Goal: Task Accomplishment & Management: Complete application form

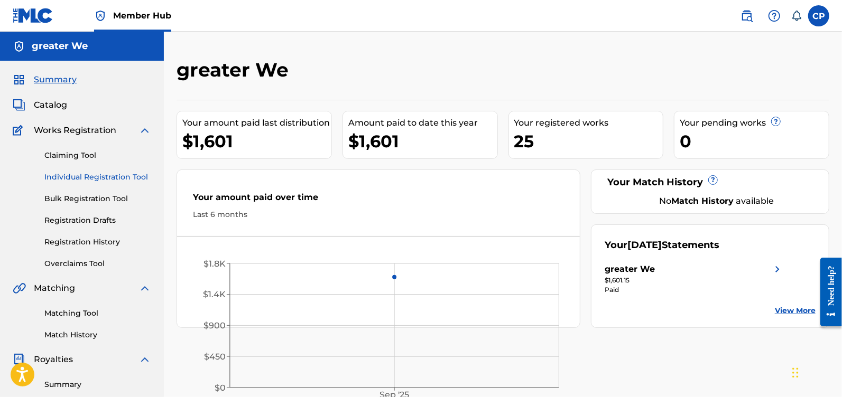
click at [73, 174] on link "Individual Registration Tool" at bounding box center [97, 177] width 107 height 11
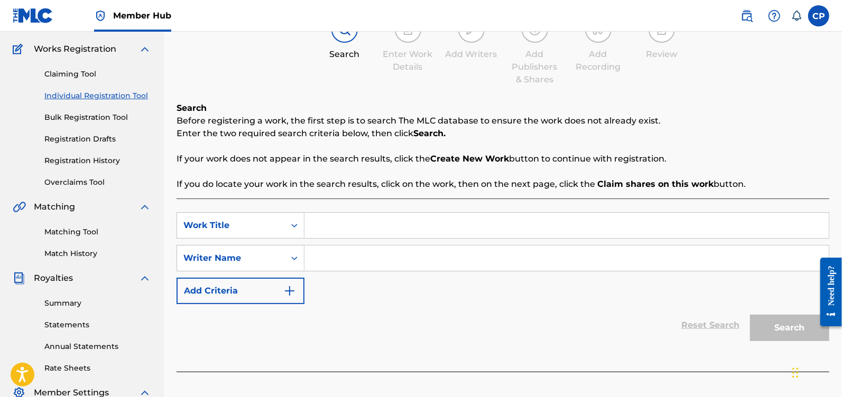
scroll to position [139, 0]
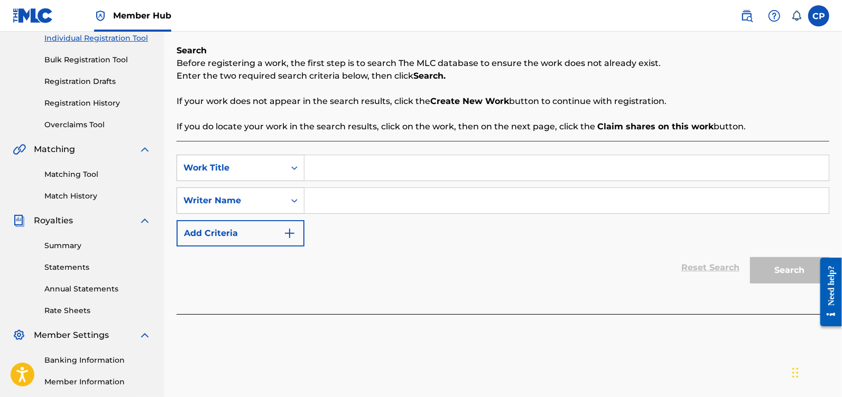
click at [342, 179] on input "Search Form" at bounding box center [566, 167] width 524 height 25
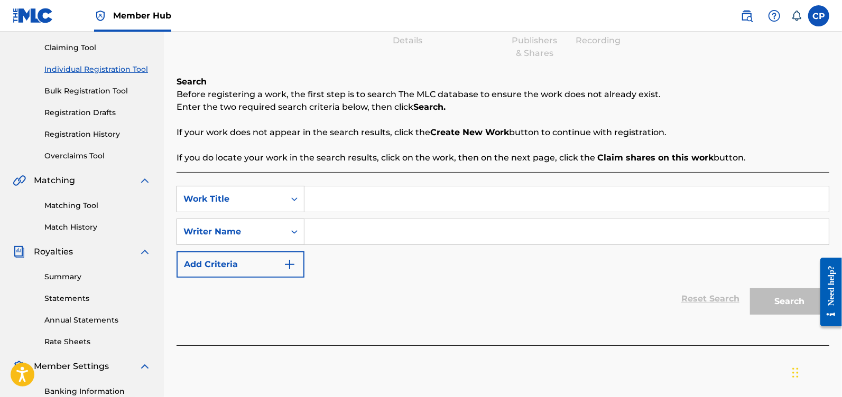
scroll to position [109, 0]
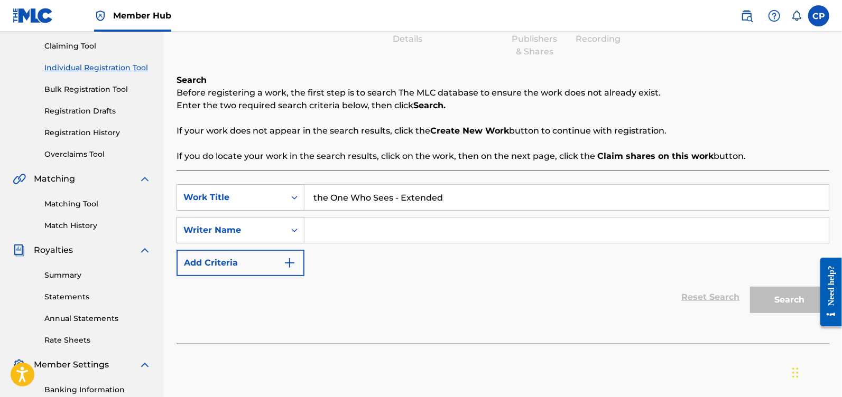
type input "the One Who Sees - Extended"
click at [333, 237] on input "Search Form" at bounding box center [566, 230] width 524 height 25
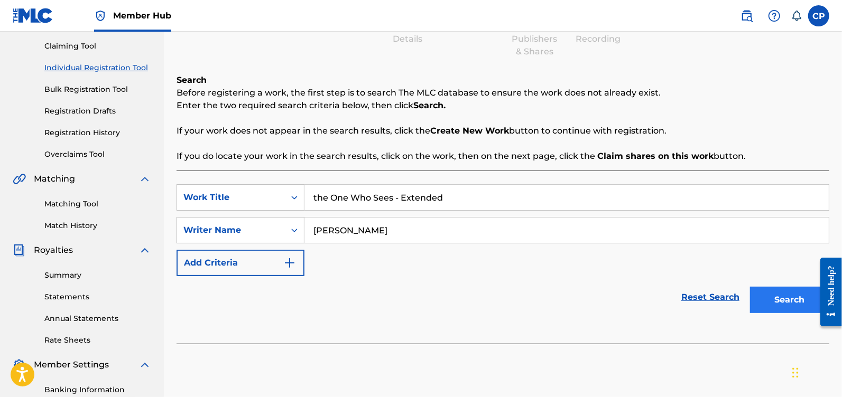
type input "[PERSON_NAME]"
click at [774, 296] on button "Search" at bounding box center [789, 300] width 79 height 26
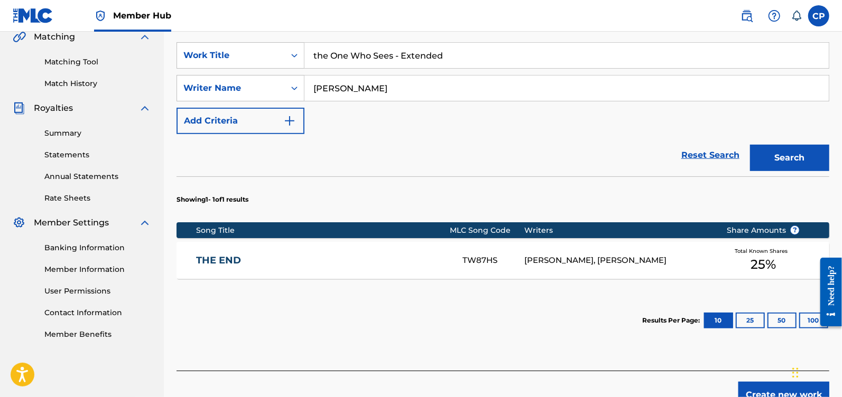
scroll to position [312, 0]
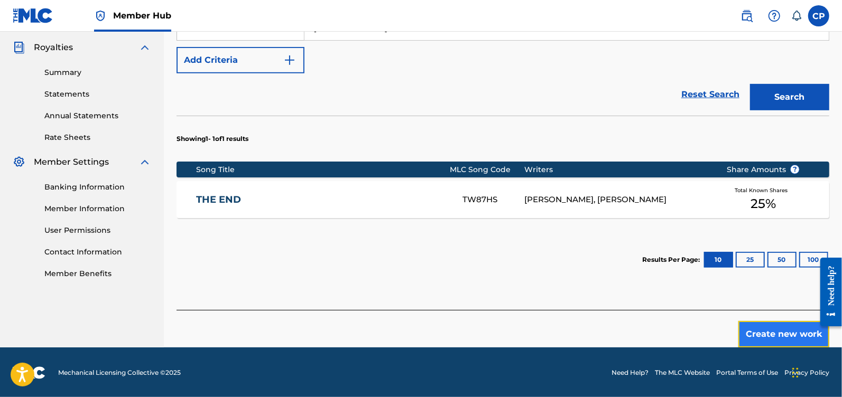
click at [756, 338] on button "Create new work" at bounding box center [783, 334] width 91 height 26
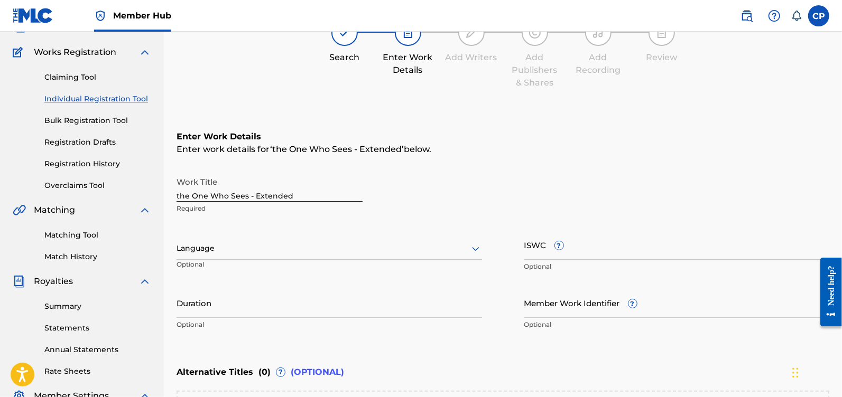
scroll to position [85, 0]
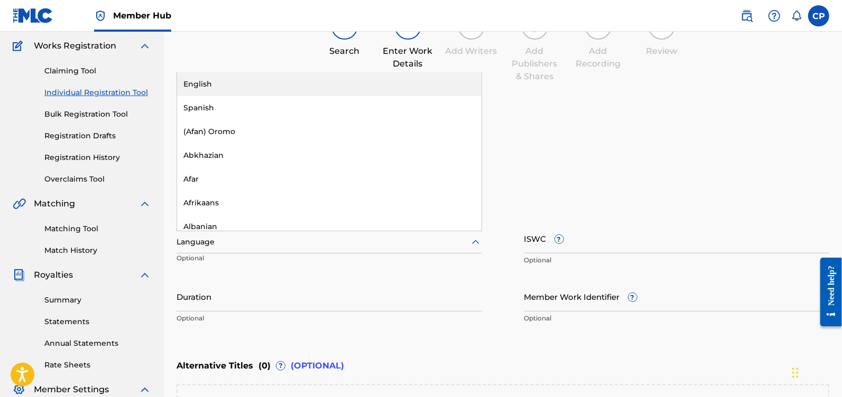
click at [476, 241] on icon at bounding box center [475, 242] width 13 height 13
click at [353, 89] on div "English" at bounding box center [329, 84] width 304 height 24
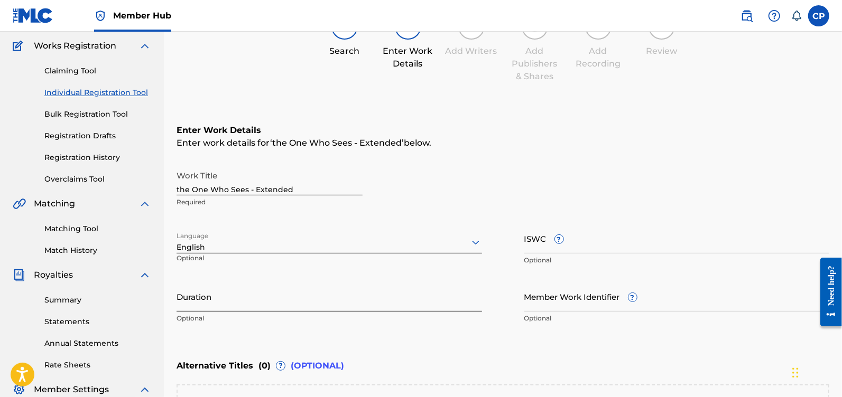
click at [328, 299] on input "Duration" at bounding box center [328, 297] width 305 height 30
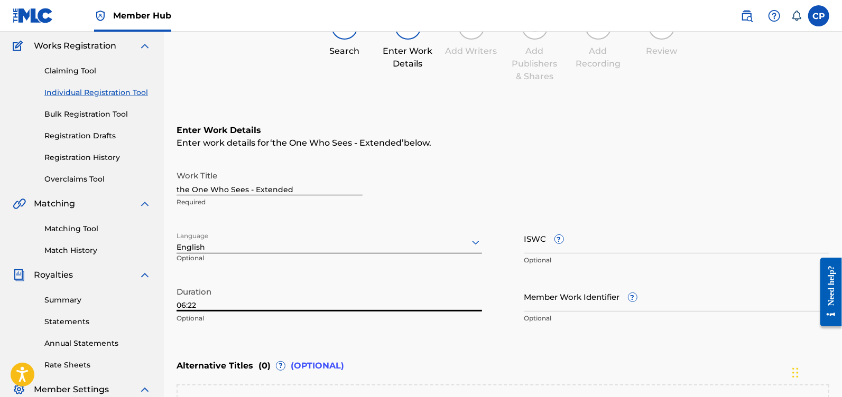
type input "06:22"
click at [499, 323] on div "Work Title the One Who Sees - Extended Required Language English Optional ISWC …" at bounding box center [502, 247] width 653 height 164
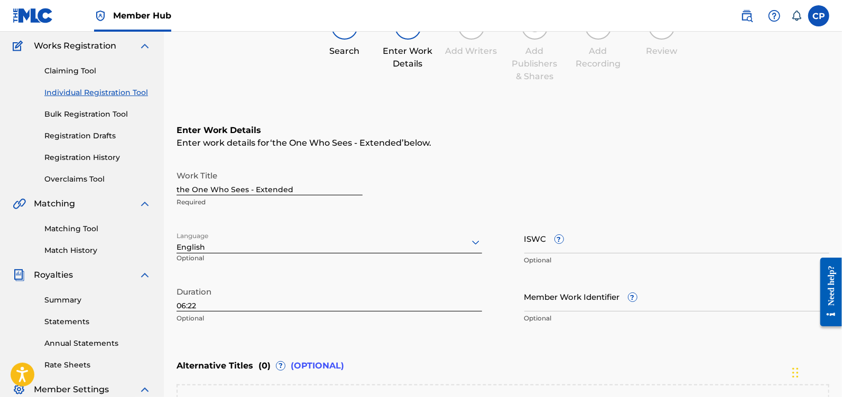
click at [451, 341] on div "Enter Work Details Enter work details for ‘ the One Who Sees - Extended ’ below…" at bounding box center [502, 227] width 653 height 256
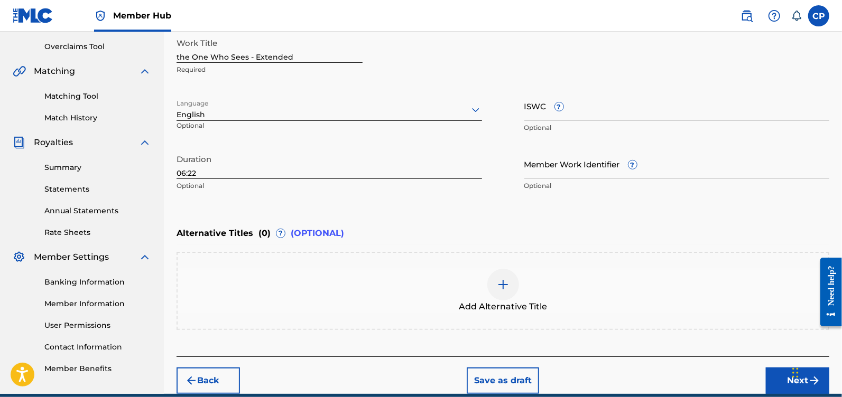
scroll to position [263, 0]
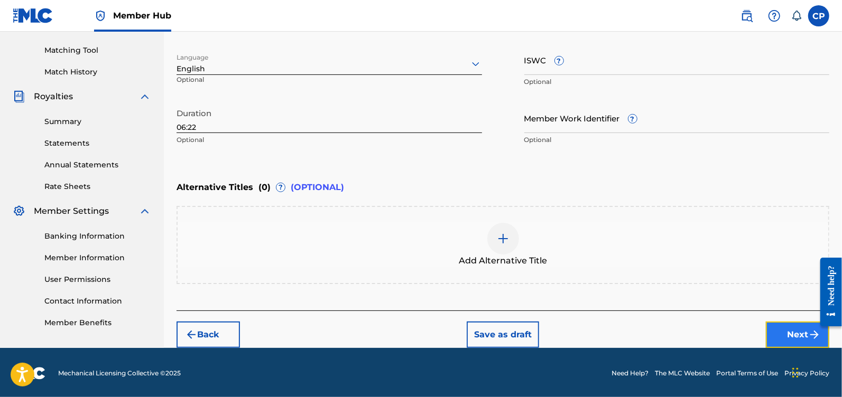
click at [787, 335] on button "Next" at bounding box center [797, 335] width 63 height 26
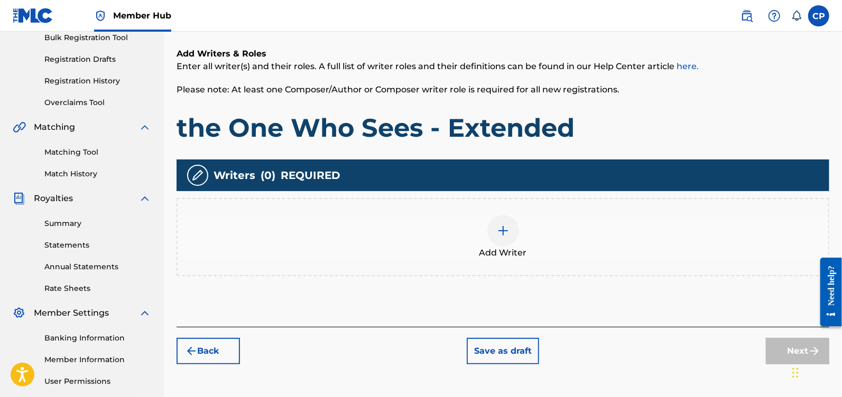
scroll to position [175, 0]
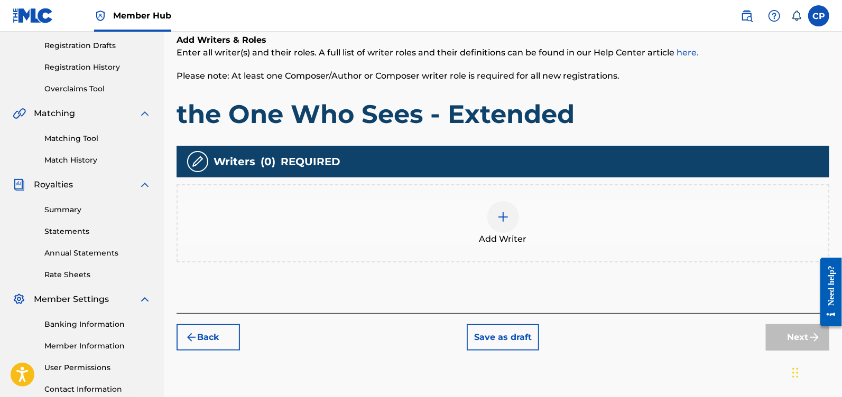
click at [507, 223] on div at bounding box center [503, 217] width 32 height 32
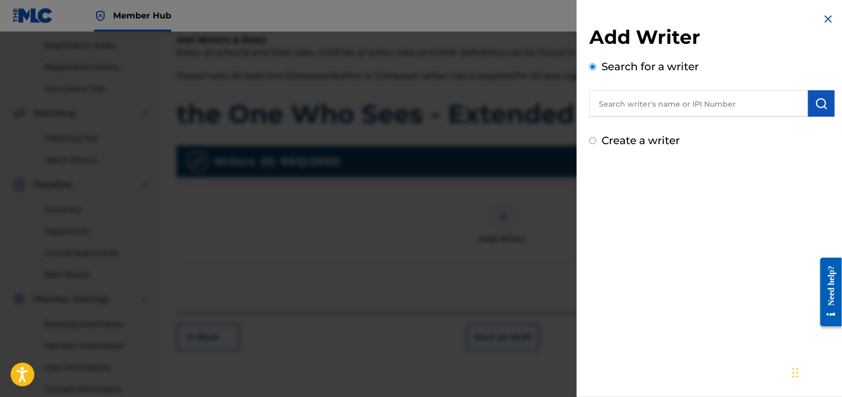
click at [659, 97] on input "text" at bounding box center [698, 103] width 219 height 26
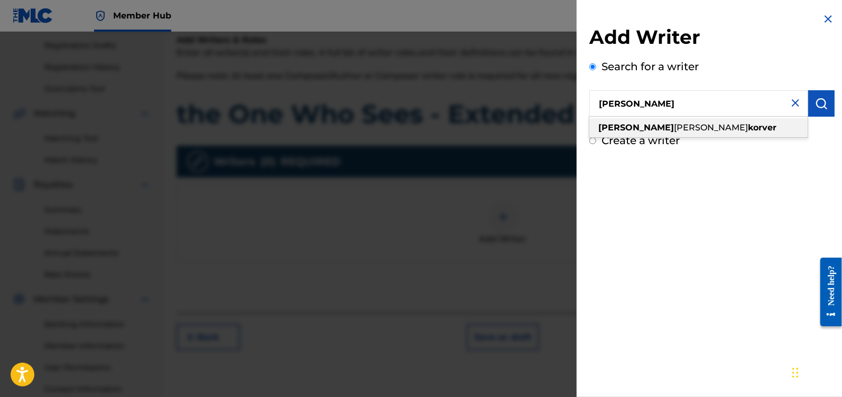
click at [711, 126] on div "[PERSON_NAME]" at bounding box center [698, 127] width 218 height 19
type input "[PERSON_NAME]"
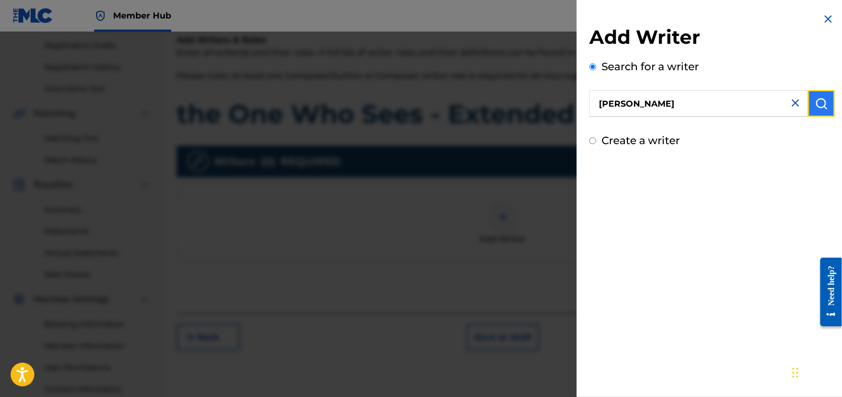
click at [816, 109] on img "submit" at bounding box center [821, 103] width 13 height 13
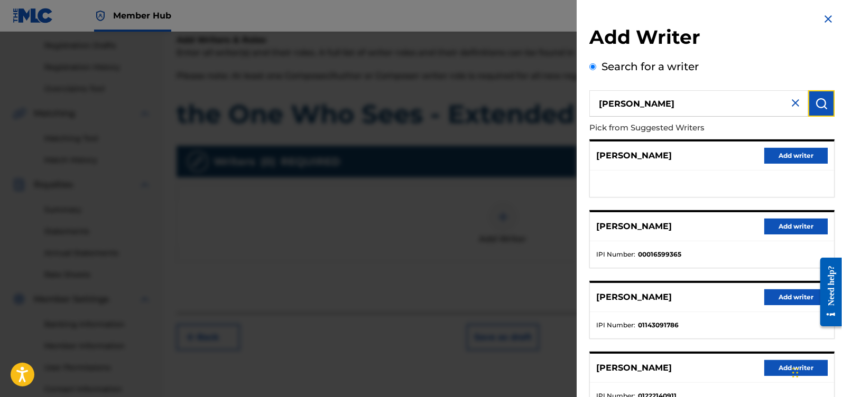
scroll to position [147, 0]
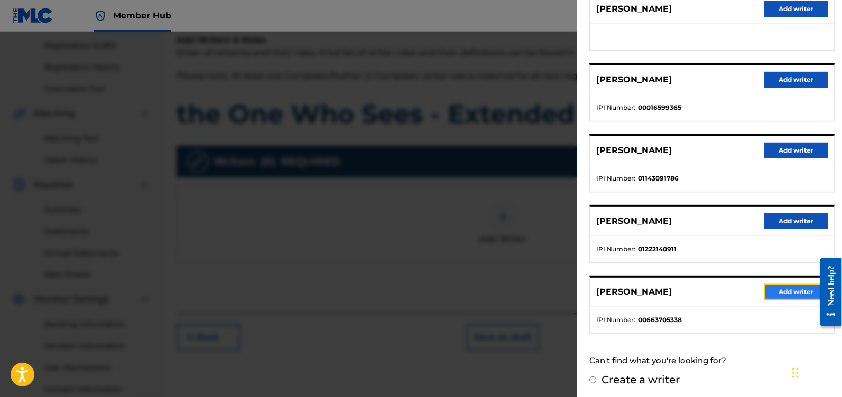
click at [787, 291] on button "Add writer" at bounding box center [795, 292] width 63 height 16
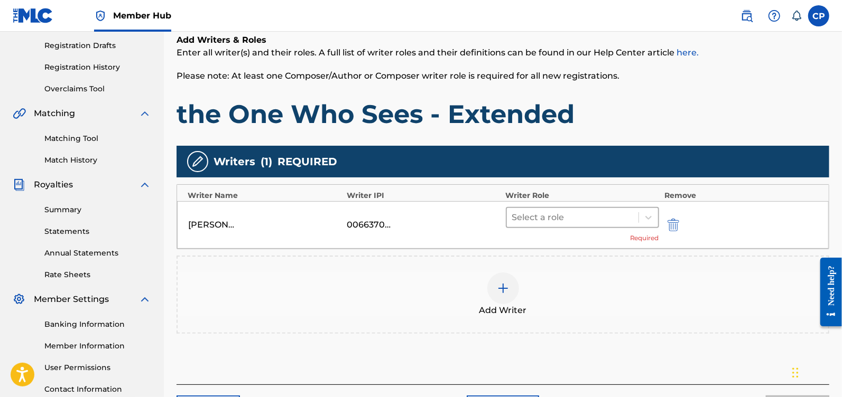
click at [625, 218] on div at bounding box center [572, 217] width 121 height 15
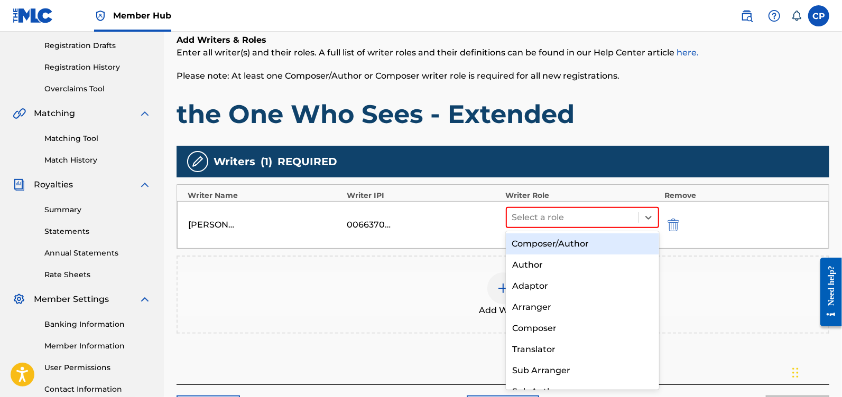
click at [601, 246] on div "Composer/Author" at bounding box center [583, 244] width 154 height 21
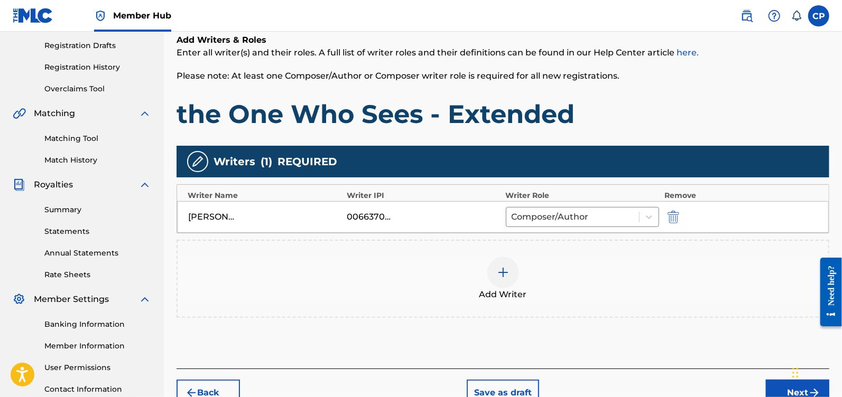
click at [625, 268] on div "Add Writer" at bounding box center [503, 279] width 650 height 44
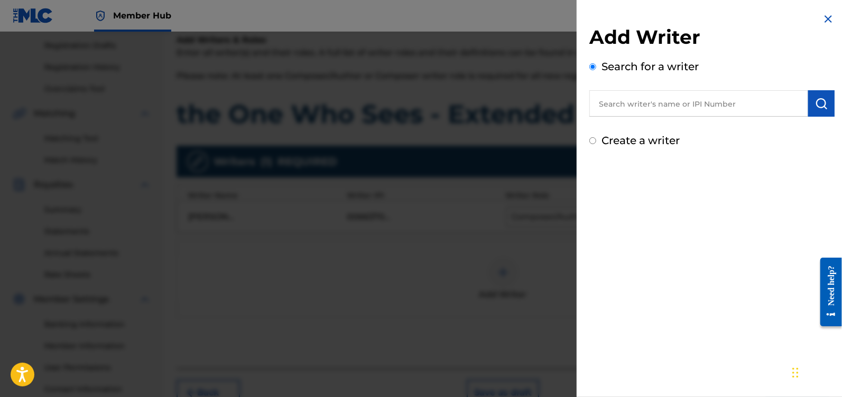
click at [823, 24] on img at bounding box center [828, 19] width 13 height 13
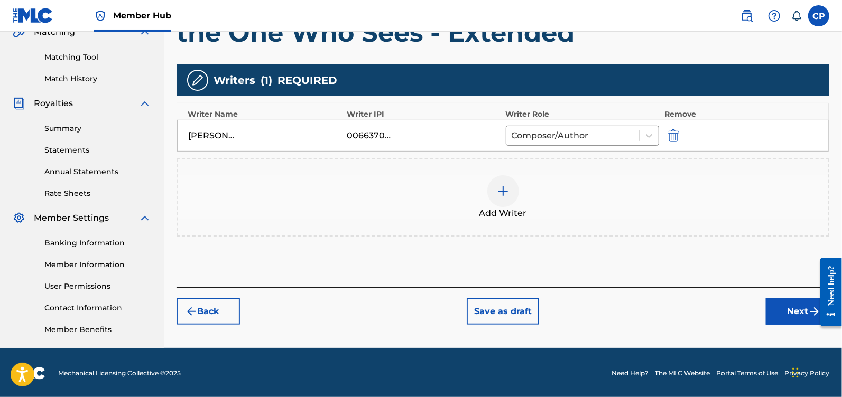
scroll to position [257, 0]
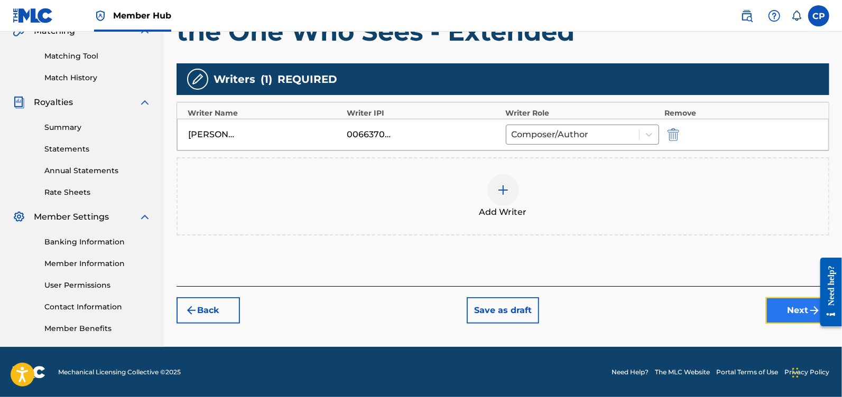
click at [795, 312] on button "Next" at bounding box center [797, 310] width 63 height 26
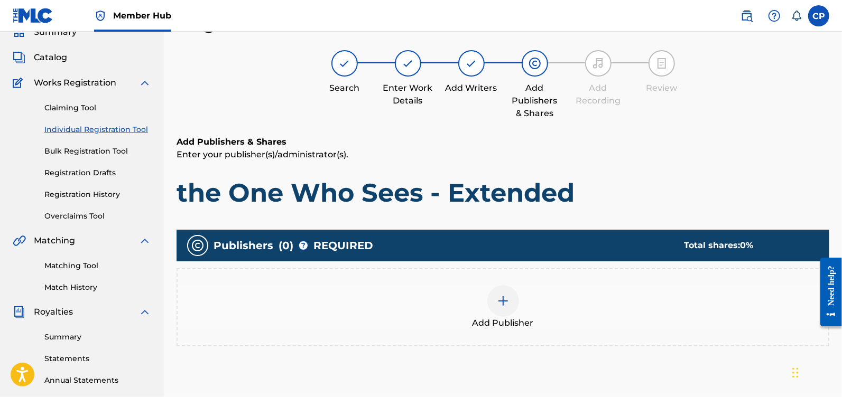
scroll to position [48, 0]
click at [511, 301] on div at bounding box center [503, 301] width 32 height 32
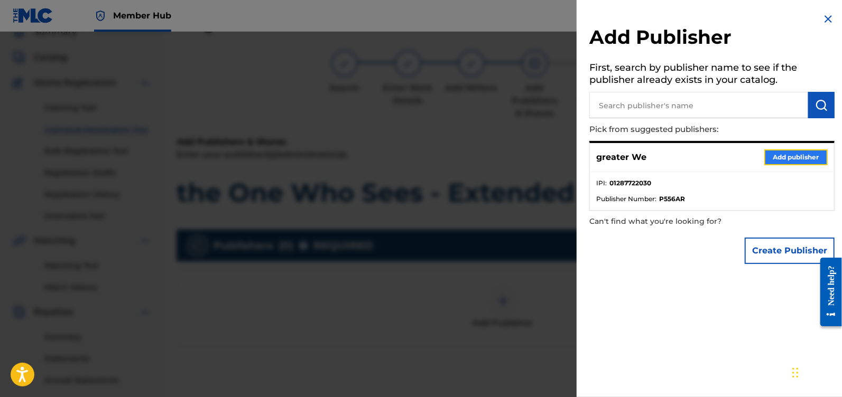
click at [772, 160] on button "Add publisher" at bounding box center [795, 158] width 63 height 16
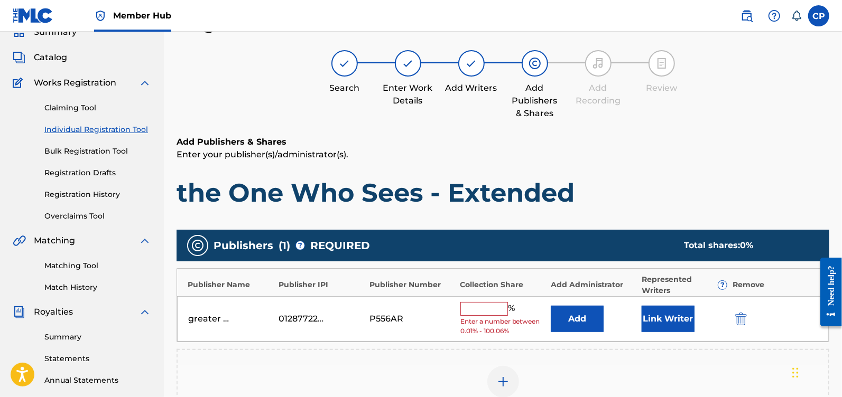
click at [492, 305] on input "text" at bounding box center [484, 309] width 48 height 14
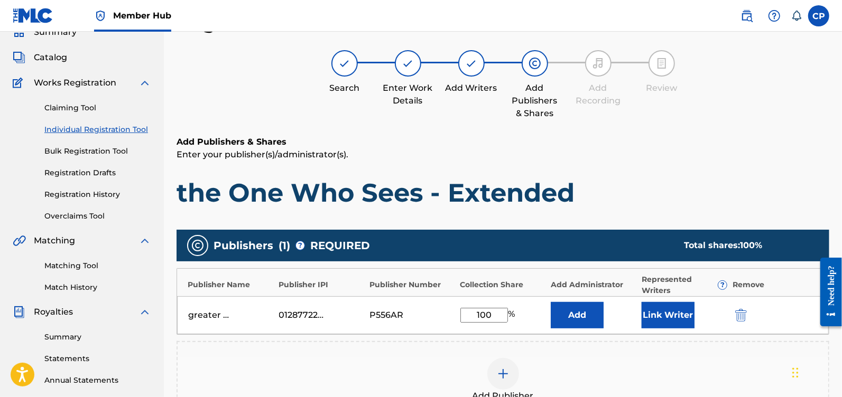
type input "100"
click at [693, 138] on h6 "Add Publishers & Shares" at bounding box center [502, 142] width 653 height 13
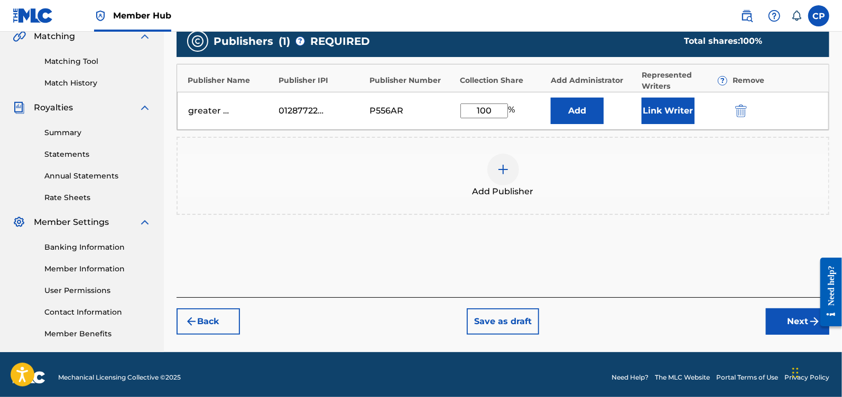
scroll to position [254, 0]
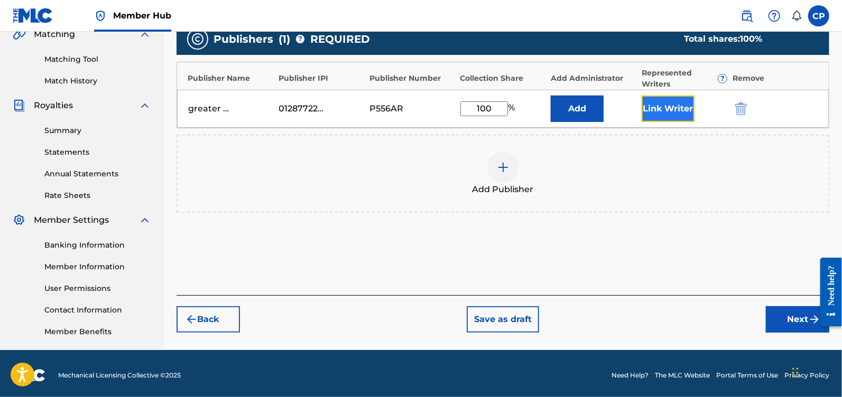
click at [668, 100] on button "Link Writer" at bounding box center [667, 109] width 53 height 26
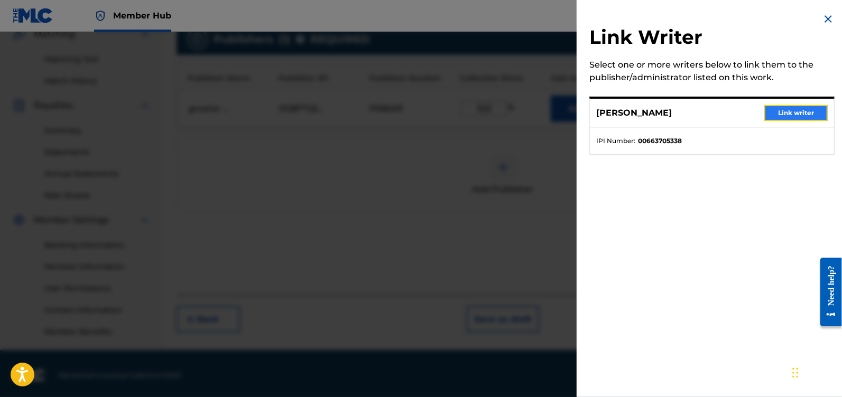
click at [767, 113] on button "Link writer" at bounding box center [795, 113] width 63 height 16
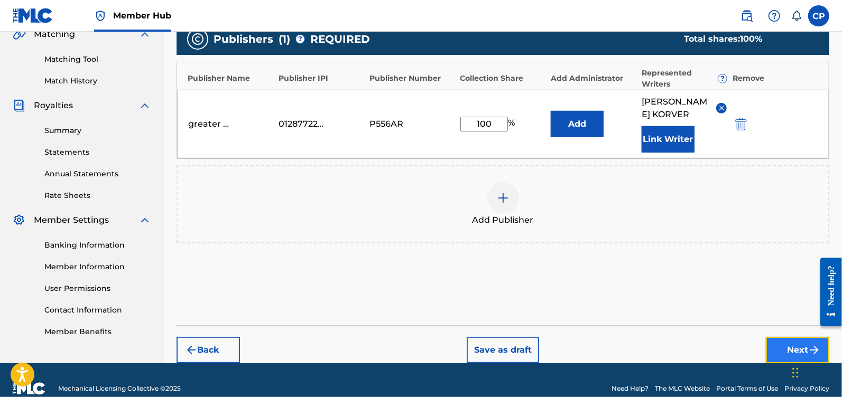
click at [787, 358] on button "Next" at bounding box center [797, 350] width 63 height 26
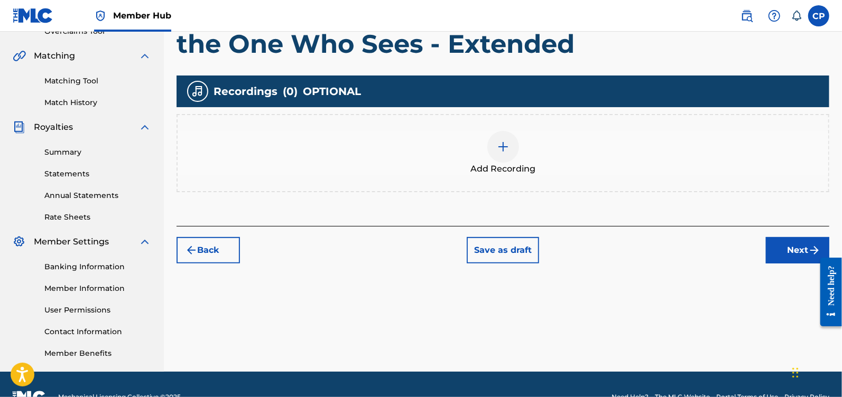
scroll to position [257, 0]
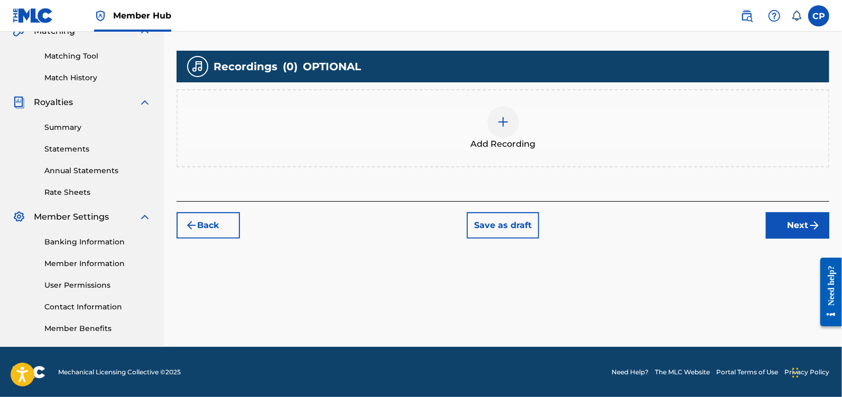
click at [494, 124] on div at bounding box center [503, 122] width 32 height 32
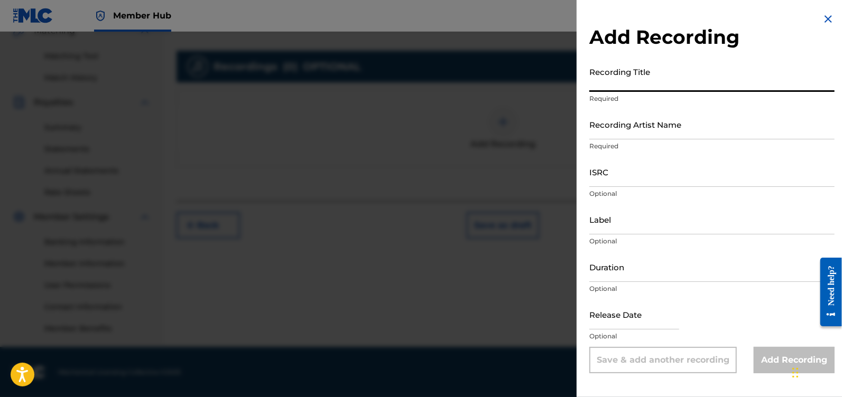
click at [637, 87] on input "Recording Title" at bounding box center [711, 77] width 245 height 30
type input "the One Who Sees - Extended"
click at [665, 128] on input "Recording Artist Name" at bounding box center [711, 124] width 245 height 30
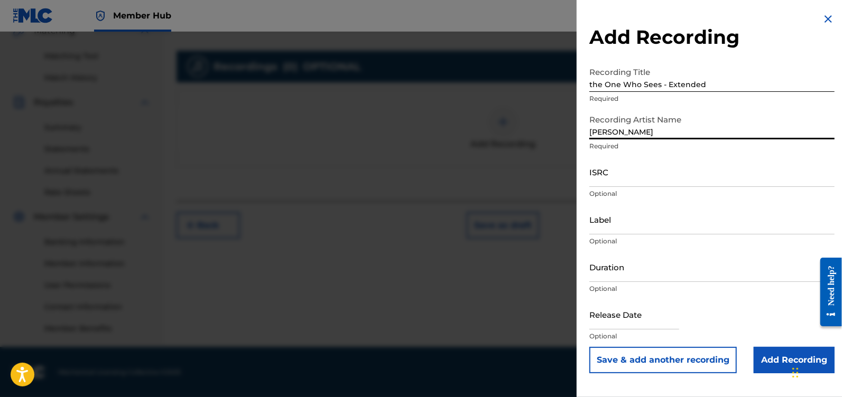
type input "[PERSON_NAME]"
click at [625, 173] on input "ISRC" at bounding box center [711, 172] width 245 height 30
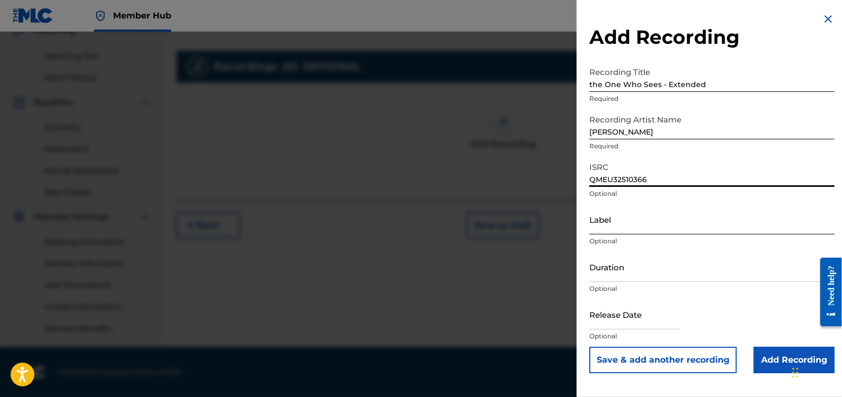
type input "QMEU32510366"
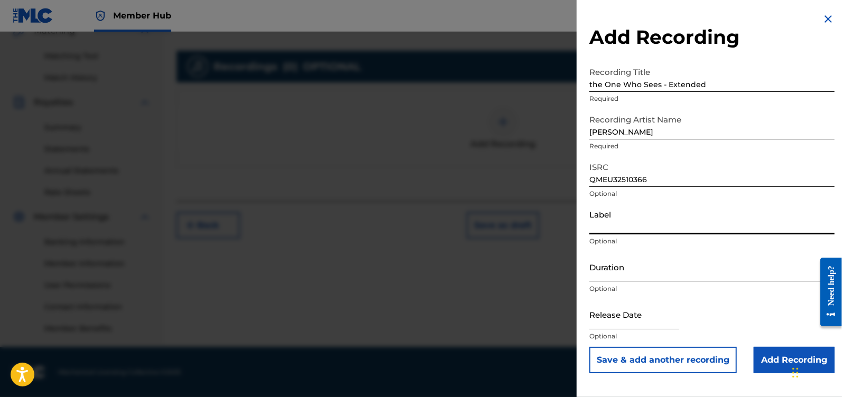
click at [715, 221] on input "Label" at bounding box center [711, 219] width 245 height 30
type input "greater WE"
click at [693, 272] on input "Duration" at bounding box center [711, 267] width 245 height 30
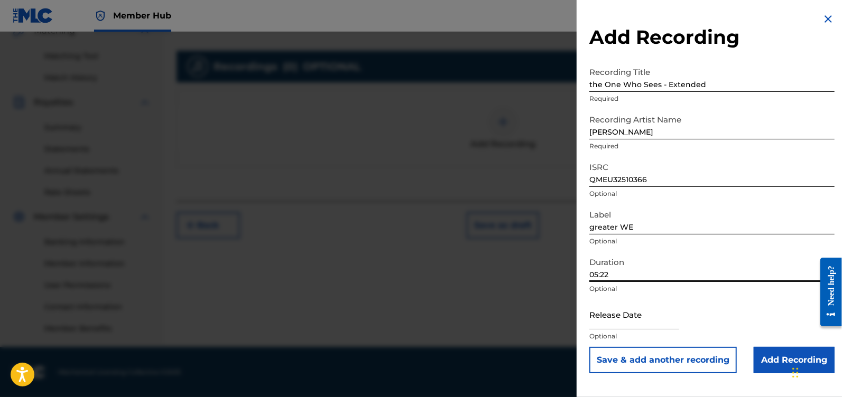
click at [598, 275] on input "05:22" at bounding box center [711, 267] width 245 height 30
type input "06:22"
click at [710, 194] on p "Optional" at bounding box center [711, 194] width 245 height 10
select select "8"
select select "2025"
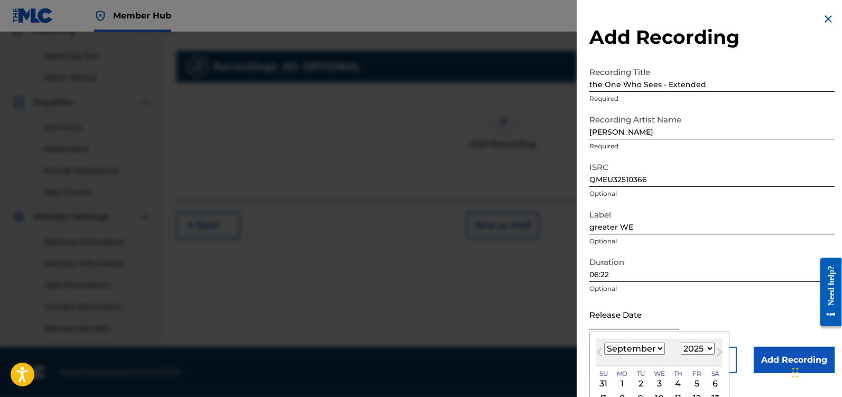
click at [639, 319] on input "text" at bounding box center [634, 315] width 90 height 30
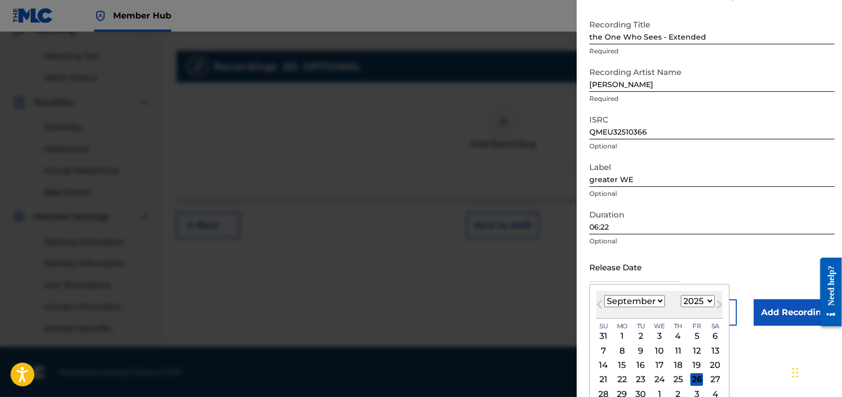
scroll to position [50, 0]
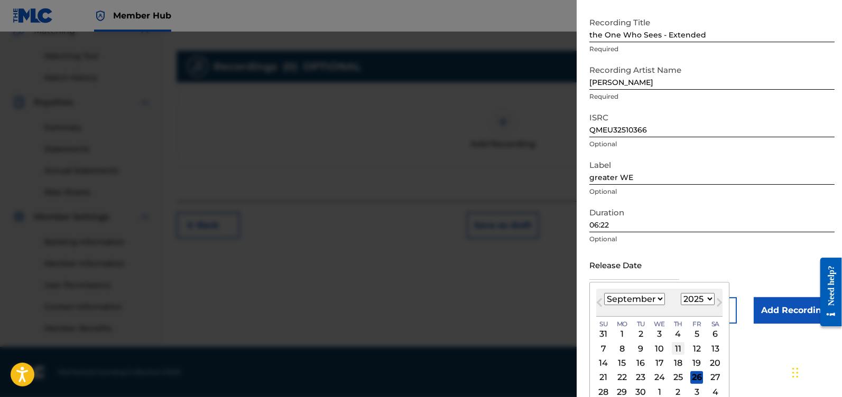
click at [674, 350] on div "11" at bounding box center [678, 348] width 13 height 13
type input "[DATE]"
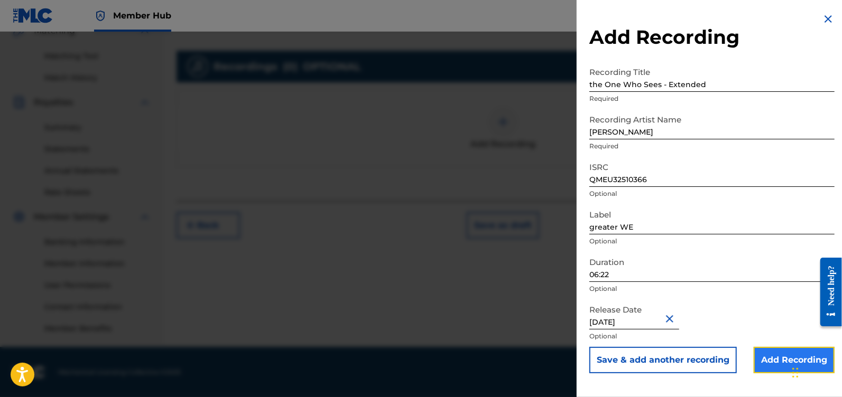
click at [762, 355] on input "Add Recording" at bounding box center [793, 360] width 81 height 26
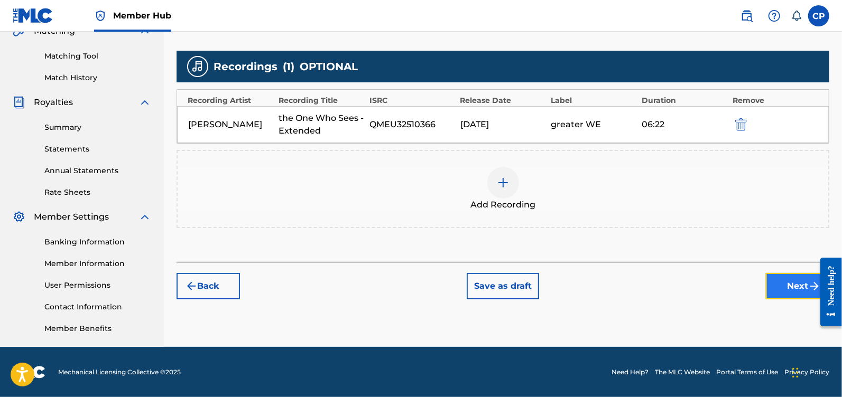
click at [795, 280] on button "Next" at bounding box center [797, 286] width 63 height 26
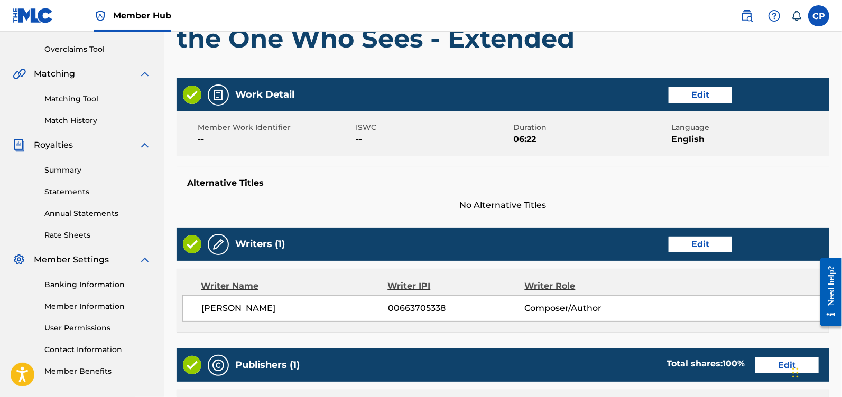
scroll to position [230, 0]
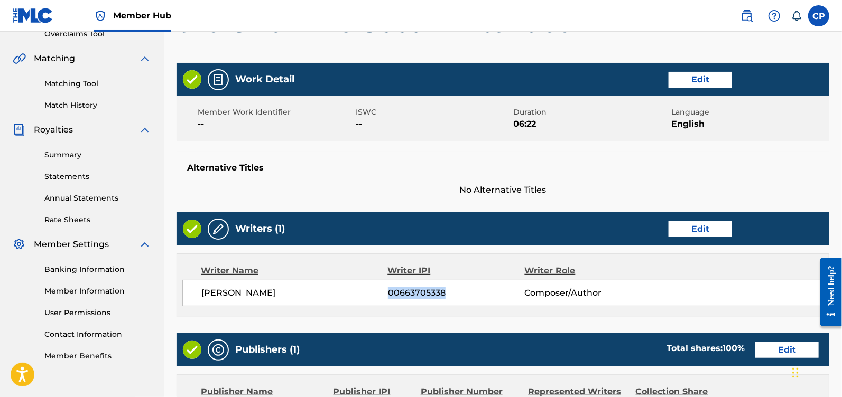
drag, startPoint x: 388, startPoint y: 292, endPoint x: 456, endPoint y: 294, distance: 67.7
click at [456, 294] on span "00663705338" at bounding box center [456, 293] width 137 height 13
copy span "00663705338"
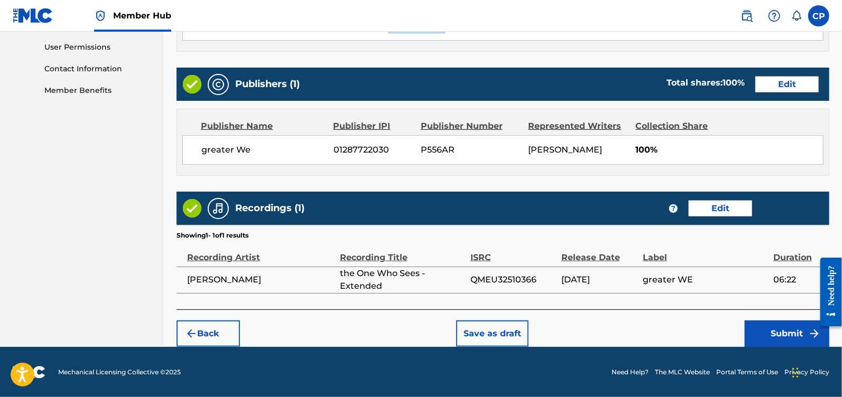
scroll to position [506, 0]
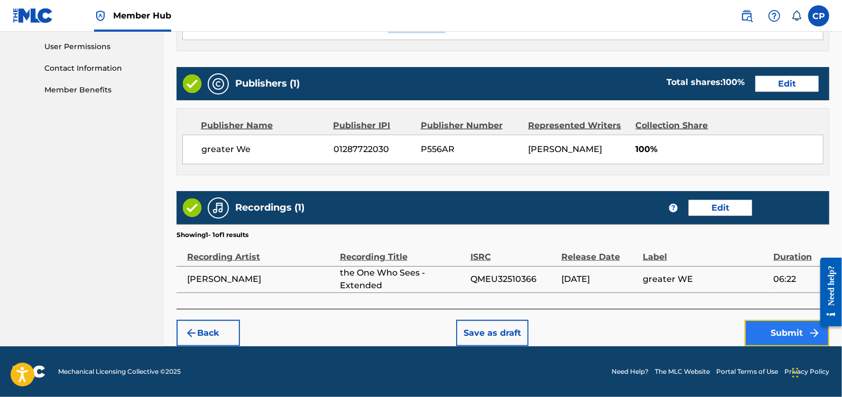
click at [786, 333] on button "Submit" at bounding box center [786, 333] width 85 height 26
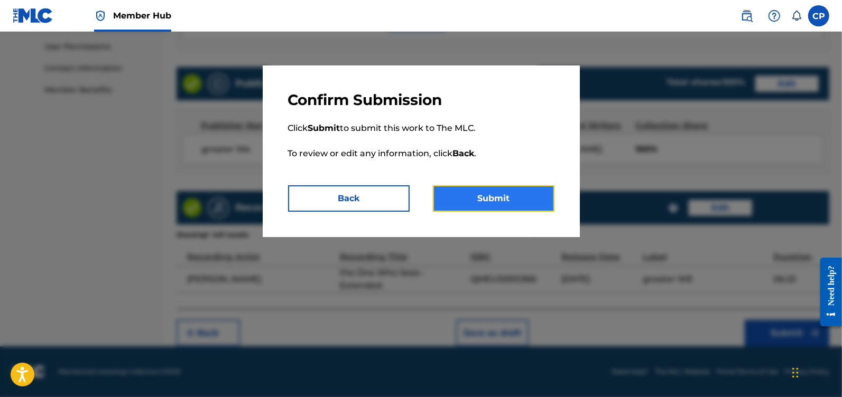
click at [541, 191] on button "Submit" at bounding box center [494, 198] width 122 height 26
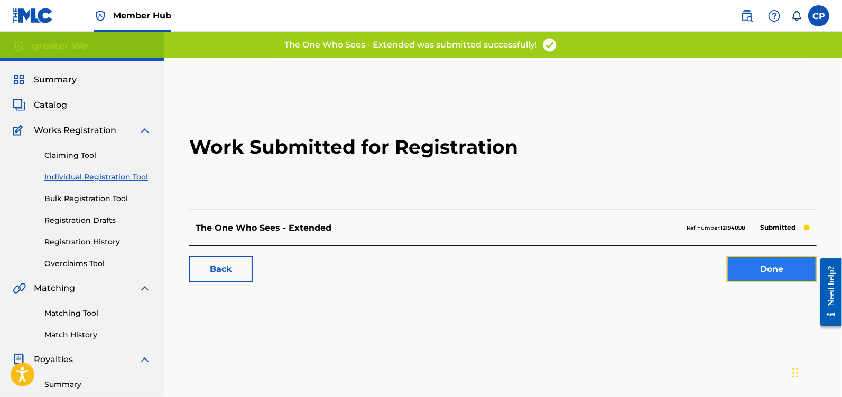
click at [785, 274] on link "Done" at bounding box center [771, 269] width 90 height 26
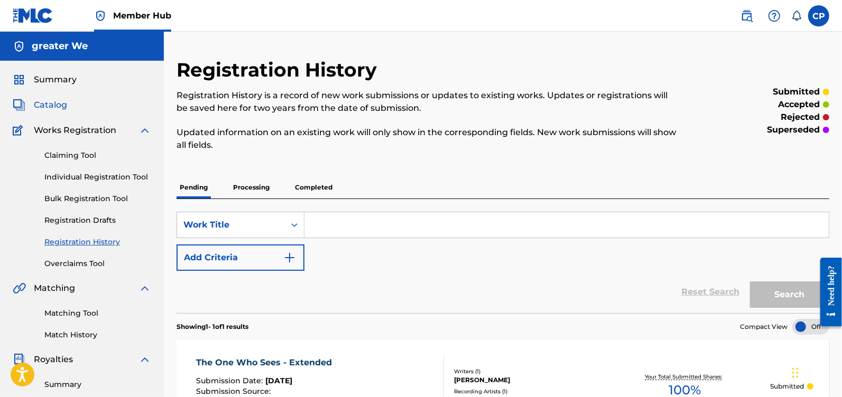
click at [42, 106] on span "Catalog" at bounding box center [50, 105] width 33 height 13
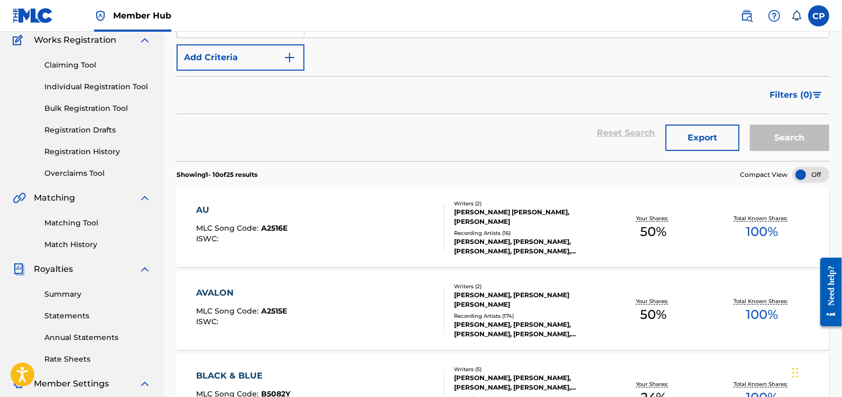
scroll to position [91, 0]
click at [94, 153] on link "Registration History" at bounding box center [97, 150] width 107 height 11
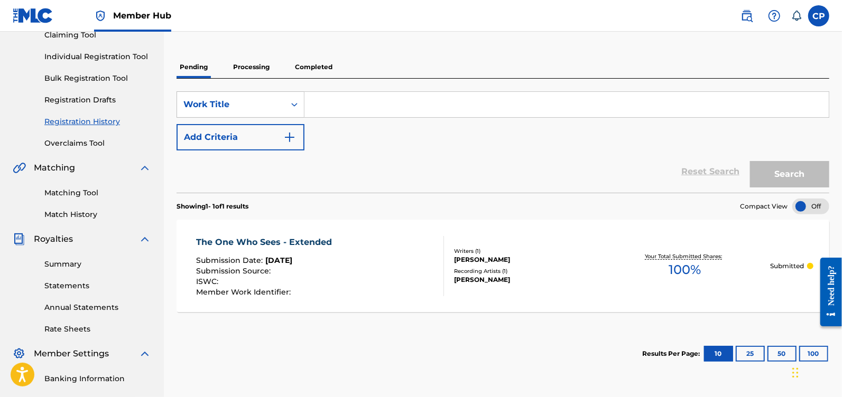
scroll to position [120, 0]
click at [254, 68] on p "Processing" at bounding box center [251, 68] width 43 height 22
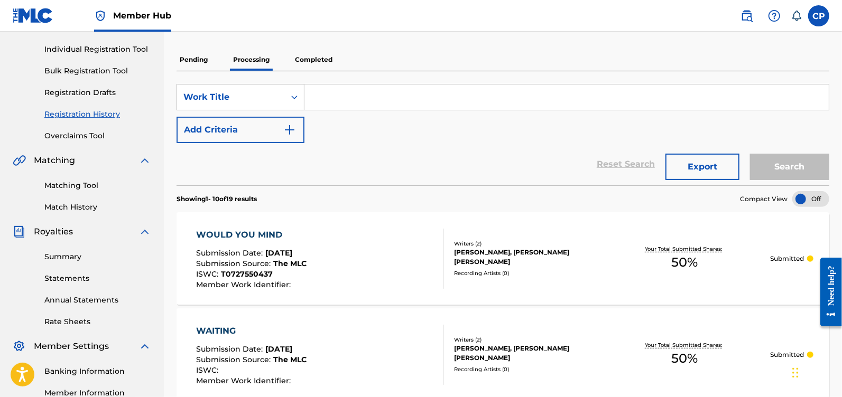
scroll to position [120, 0]
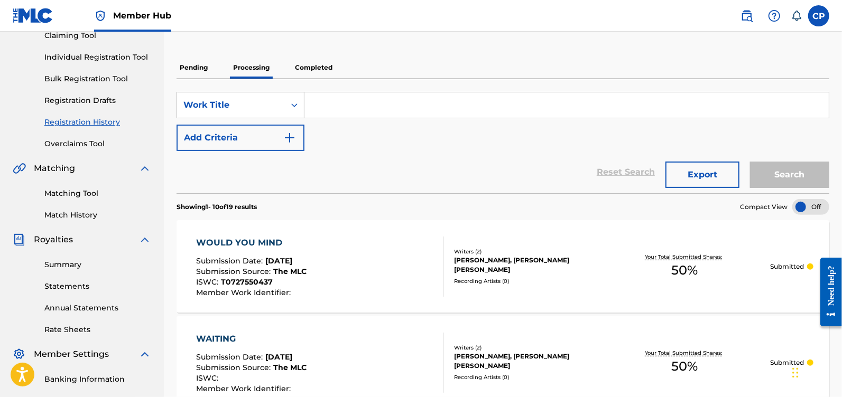
click at [325, 72] on p "Completed" at bounding box center [314, 68] width 44 height 22
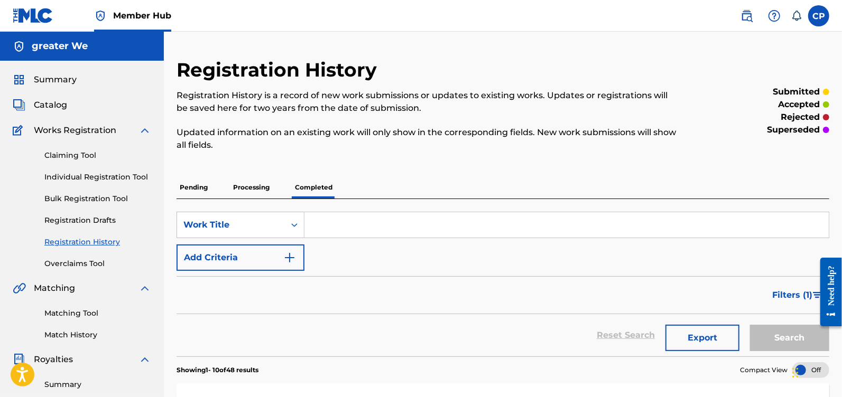
click at [194, 192] on p "Pending" at bounding box center [193, 187] width 34 height 22
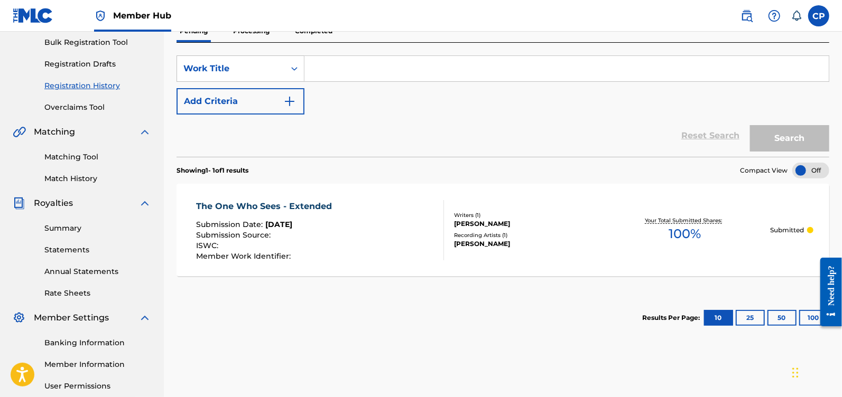
scroll to position [159, 0]
